Goal: Obtain resource: Download file/media

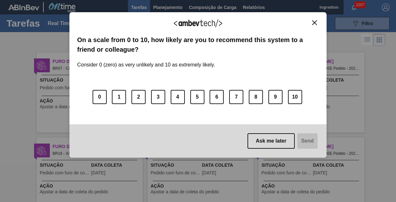
click at [315, 22] on img "Close" at bounding box center [314, 22] width 5 height 5
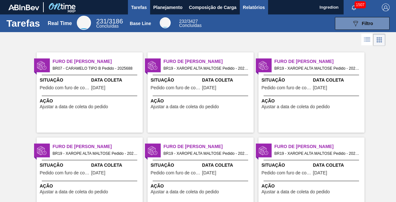
click at [253, 7] on span "Relatórios" at bounding box center [254, 8] width 22 height 8
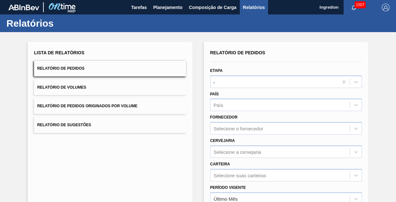
type input "Aguardando Faturamento"
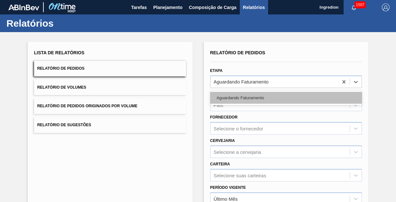
click at [286, 97] on div "Aguardando Faturamento" at bounding box center [286, 98] width 152 height 12
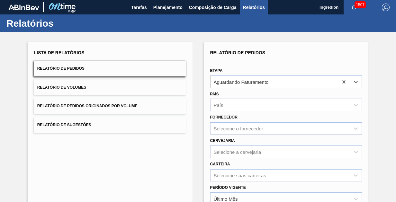
type input "Xarope"
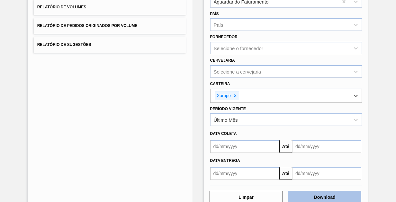
click at [324, 196] on button "Download" at bounding box center [324, 197] width 73 height 13
